Goal: Check status: Check status

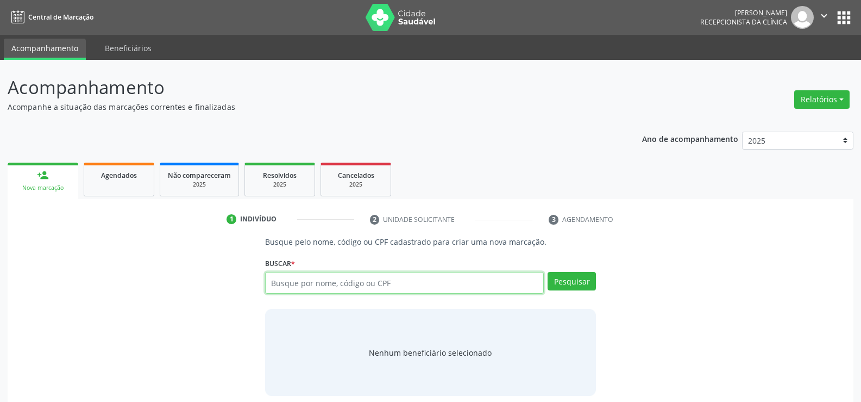
click at [283, 275] on input "text" at bounding box center [404, 283] width 279 height 22
type input "03859649434"
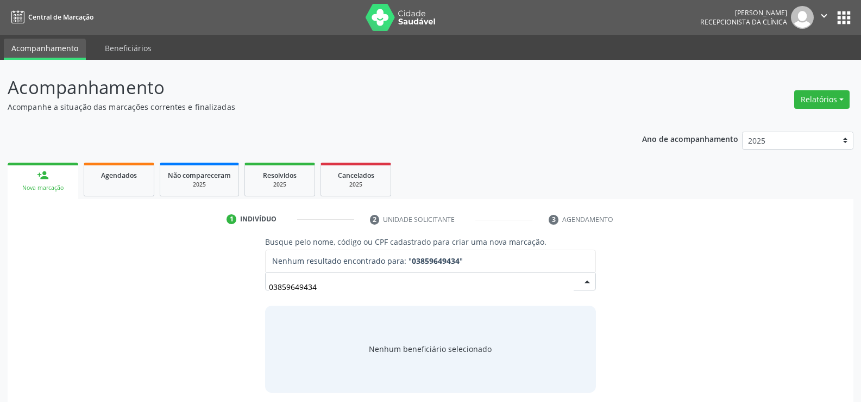
drag, startPoint x: 329, startPoint y: 290, endPoint x: 216, endPoint y: 283, distance: 113.8
click at [216, 283] on div "Busque pelo nome, código ou CPF cadastrado para criar uma nova marcação. [GEOGR…" at bounding box center [430, 314] width 831 height 156
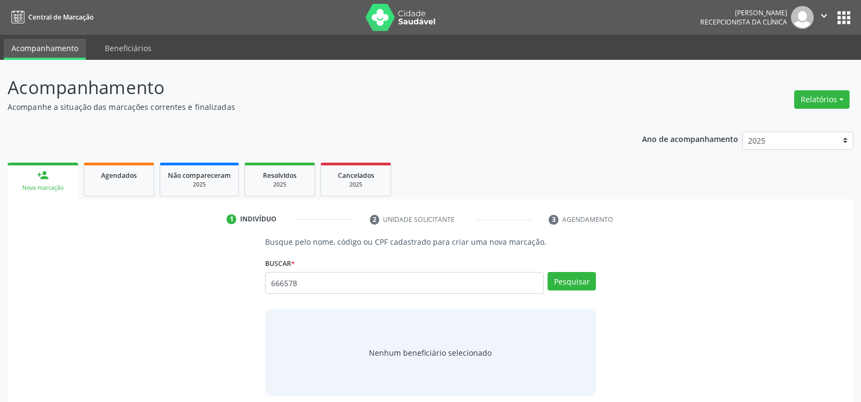
drag, startPoint x: 297, startPoint y: 283, endPoint x: 234, endPoint y: 283, distance: 63.0
click at [234, 283] on div "Busque pelo nome, código ou CPF cadastrado para criar uma nova marcação. [GEOGR…" at bounding box center [430, 316] width 831 height 160
type input "[PERSON_NAME]"
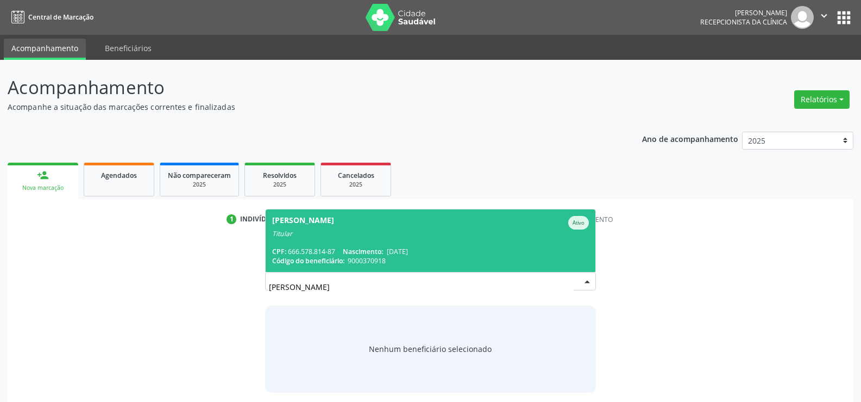
click at [422, 234] on div "Titular" at bounding box center [430, 233] width 317 height 9
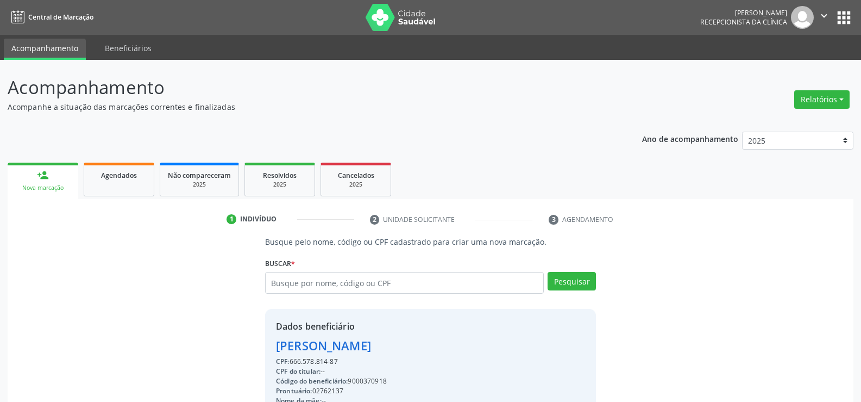
scroll to position [109, 0]
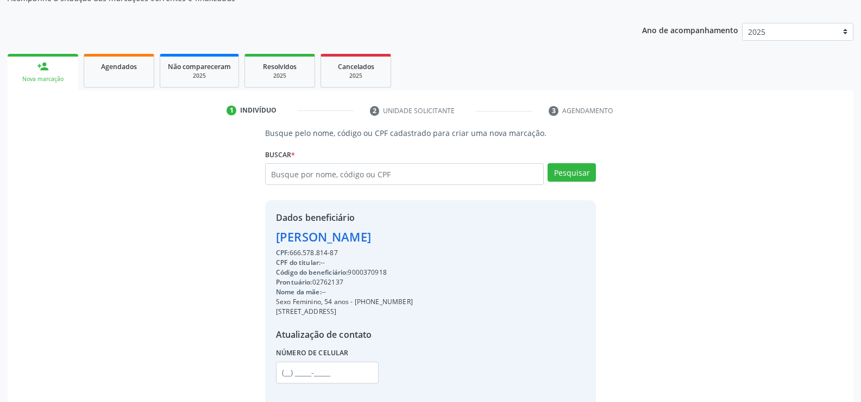
drag, startPoint x: 293, startPoint y: 251, endPoint x: 346, endPoint y: 246, distance: 52.9
click at [346, 246] on div "Dados beneficiário [PERSON_NAME] CPF: 666.578.814-87 CPF do titular: -- Código …" at bounding box center [344, 304] width 137 height 187
click at [346, 246] on div "[PERSON_NAME]" at bounding box center [344, 237] width 137 height 18
drag, startPoint x: 343, startPoint y: 255, endPoint x: 290, endPoint y: 251, distance: 53.4
click at [290, 251] on div "CPF: 666.578.814-87" at bounding box center [344, 253] width 137 height 10
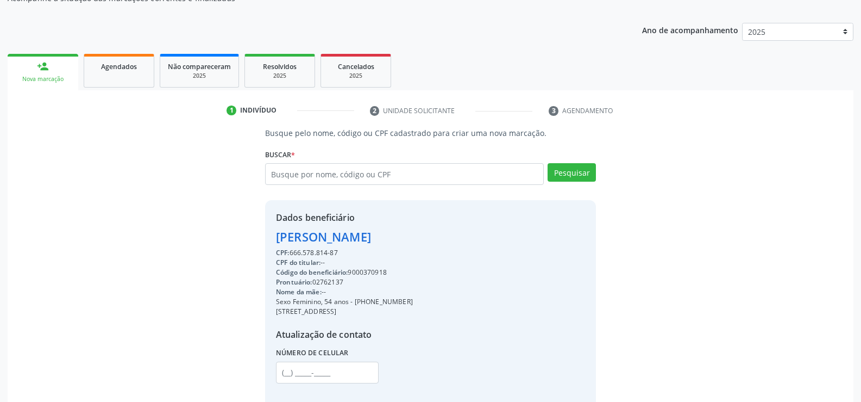
click at [290, 251] on span "CPF:" at bounding box center [283, 252] width 14 height 9
